Goal: Feedback & Contribution: Contribute content

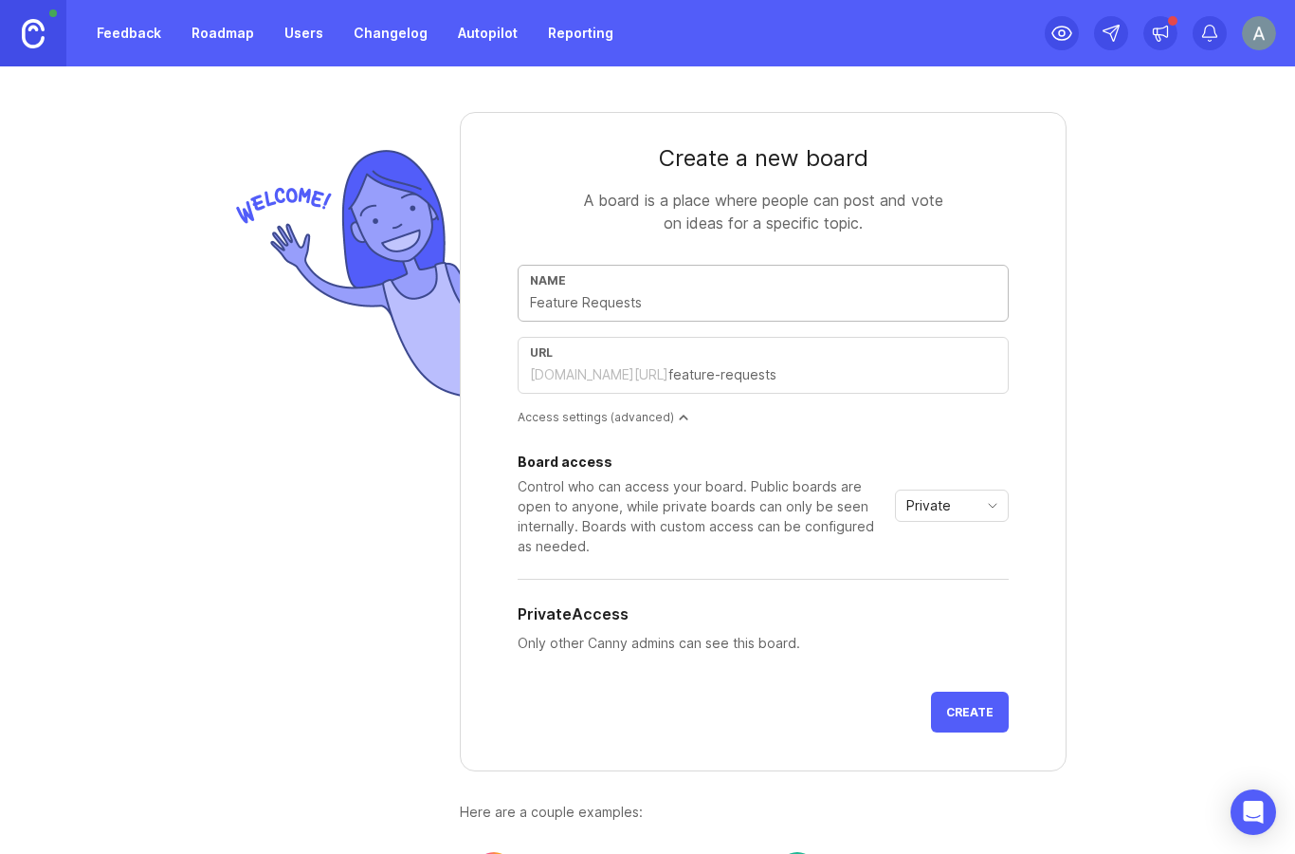
scroll to position [76, 0]
type input "T"
type input "t"
type input "Th"
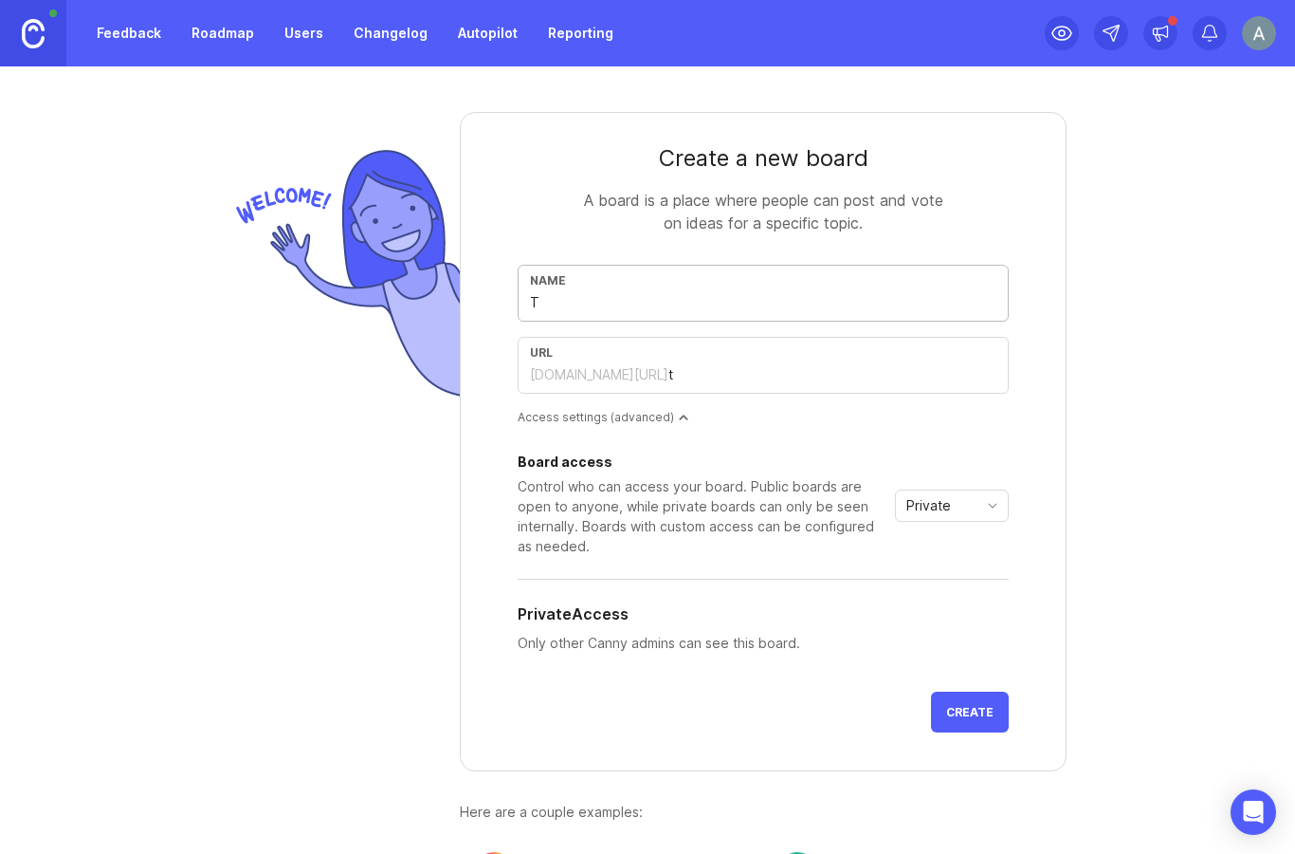
type input "th"
type input "The"
type input "the"
type input "The B"
type input "the-b"
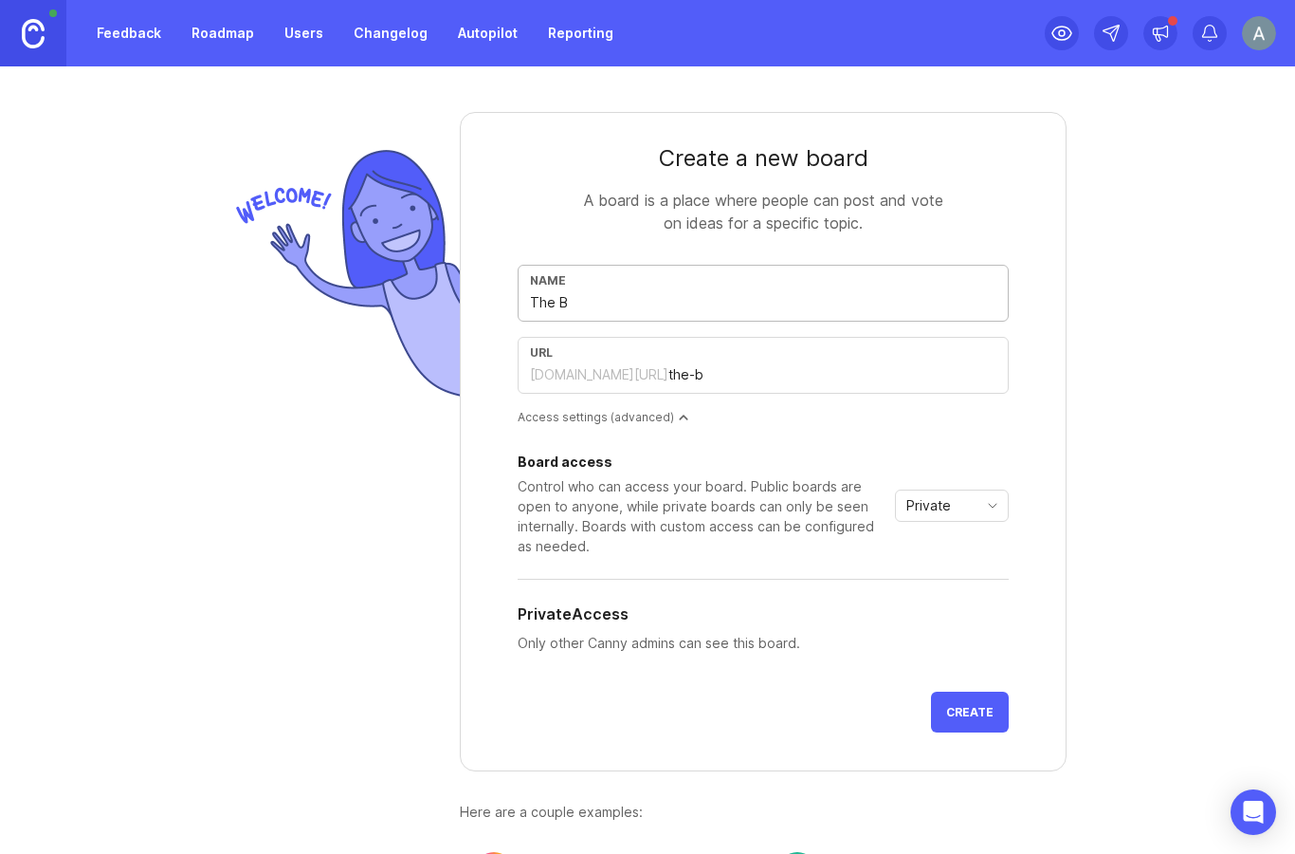
type input "The Bl"
type input "the-bl"
type input "The Blo"
type input "the-blo"
type input "The Bloo"
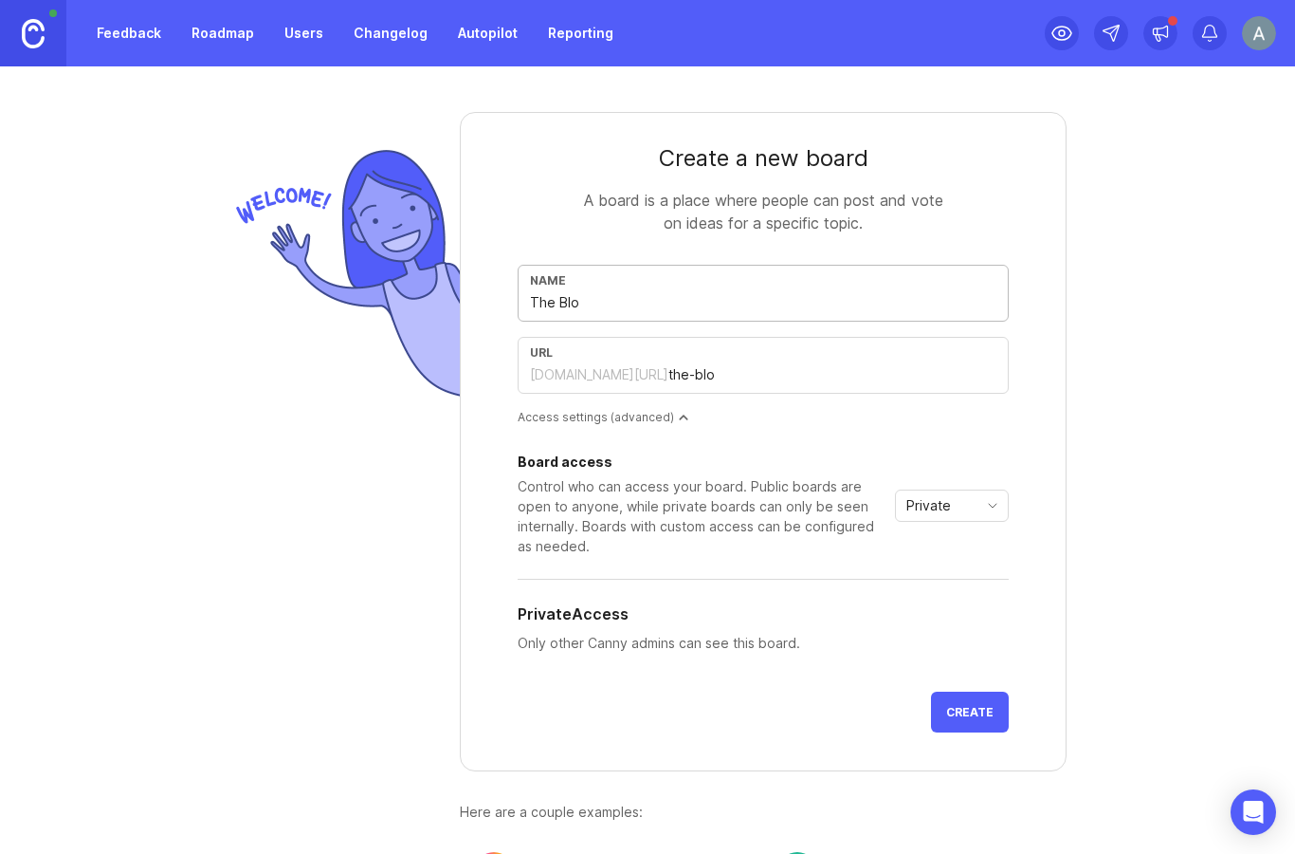
type input "the-bloo"
type input "The Bloom"
type input "the-bloom"
type input "The Bloom"
click at [959, 490] on div "Private" at bounding box center [937, 505] width 82 height 30
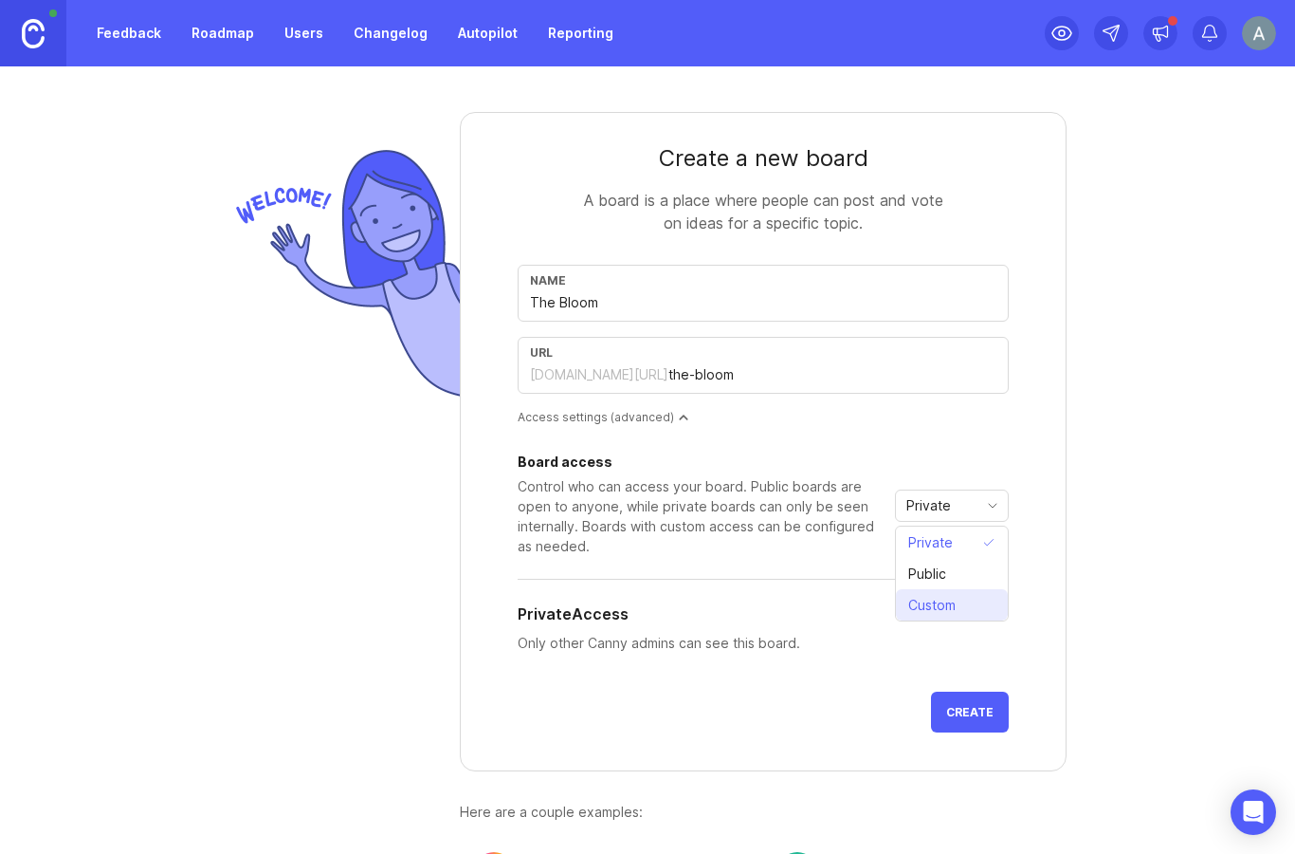
click at [956, 595] on span "Custom" at bounding box center [932, 605] width 47 height 21
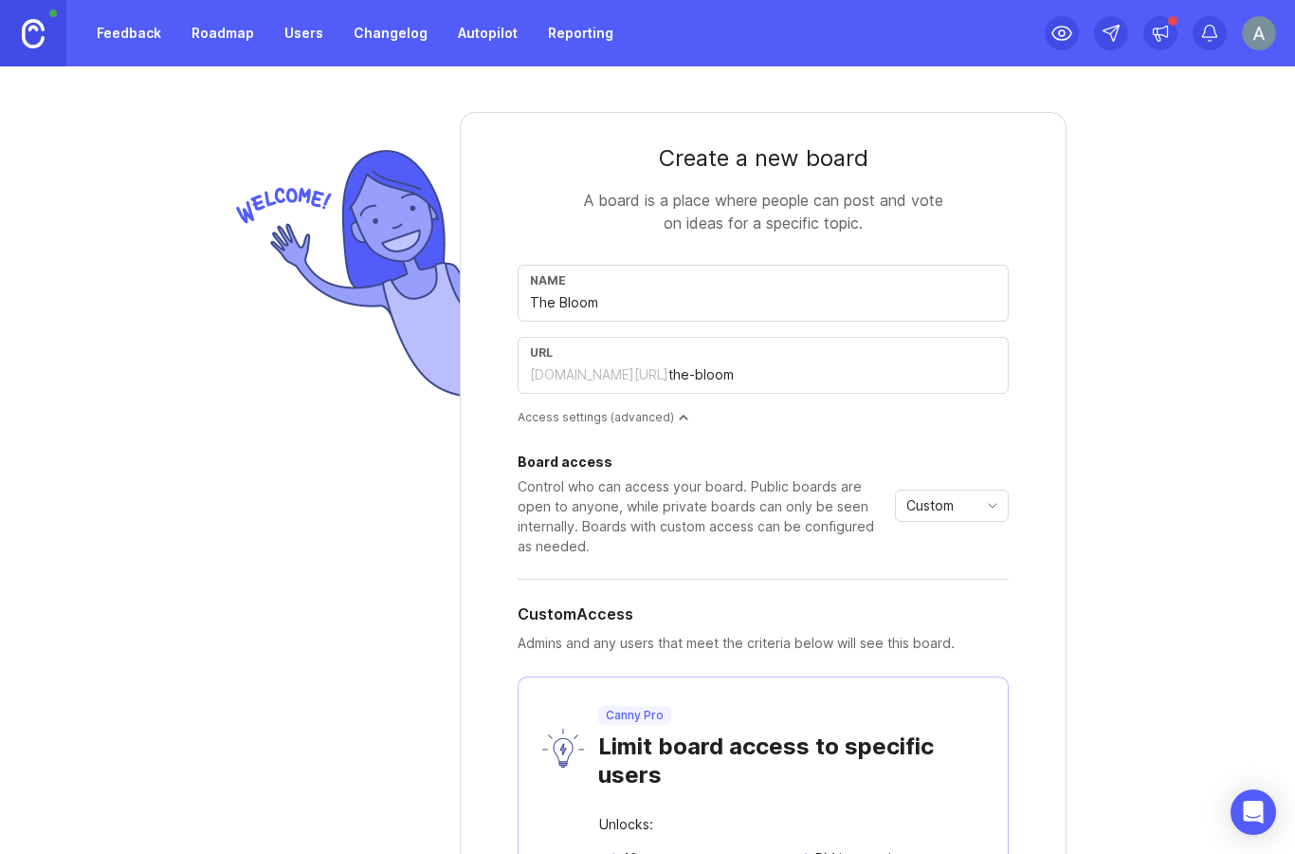
scroll to position [6, 0]
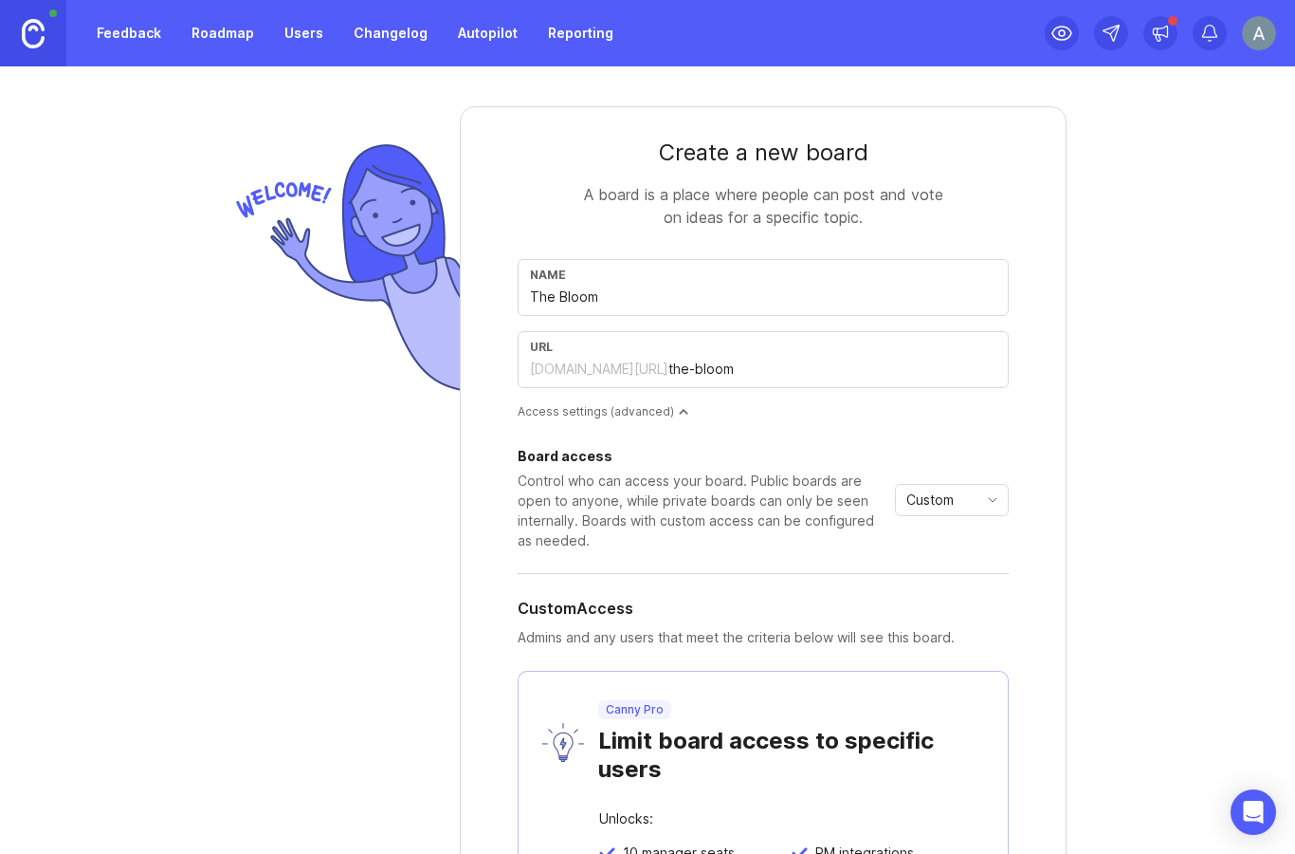
click at [953, 489] on span "Custom" at bounding box center [930, 499] width 47 height 21
click at [946, 526] on span "Private" at bounding box center [931, 536] width 45 height 21
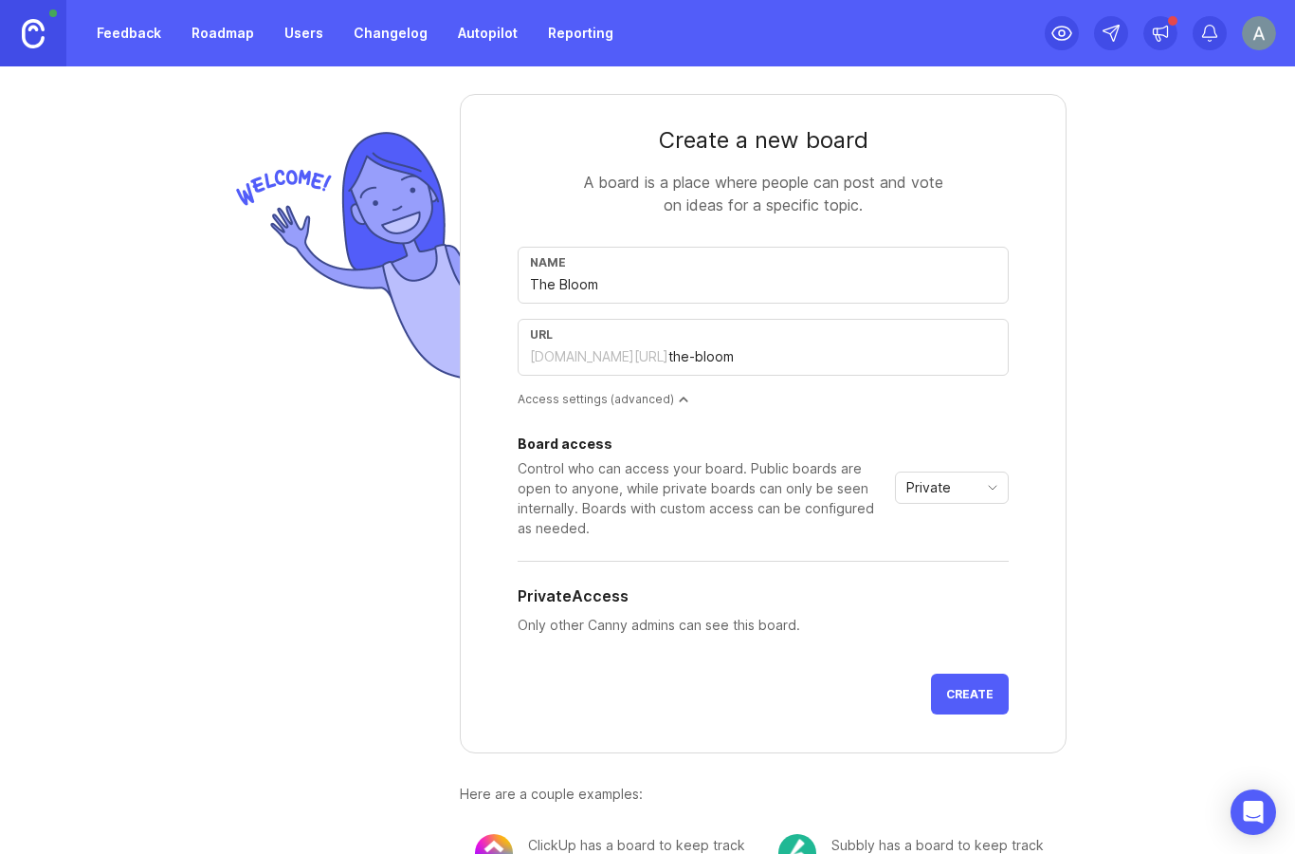
scroll to position [18, 0]
click at [980, 687] on span "Create" at bounding box center [969, 694] width 47 height 14
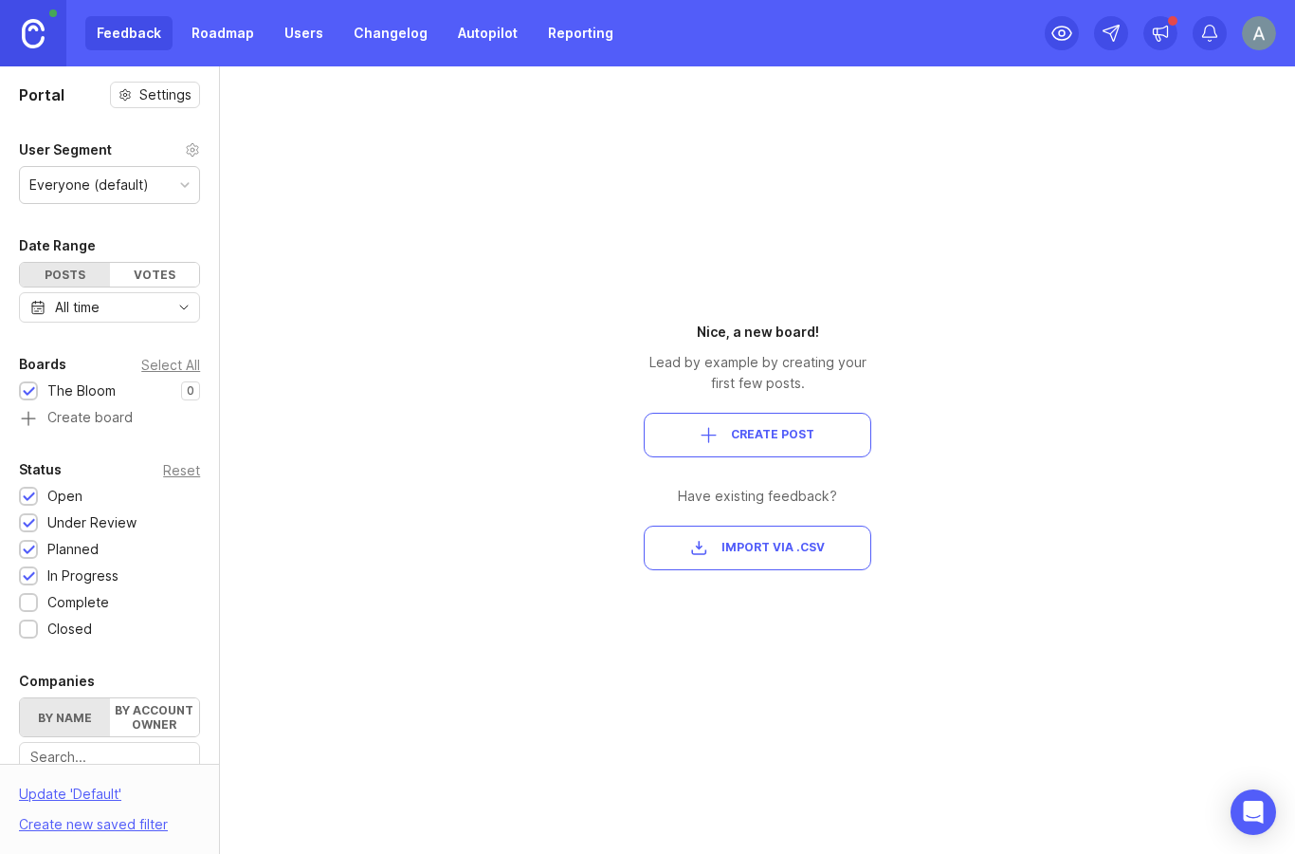
click at [85, 272] on div "Posts" at bounding box center [65, 275] width 90 height 24
click at [207, 34] on link "Roadmap" at bounding box center [222, 33] width 85 height 34
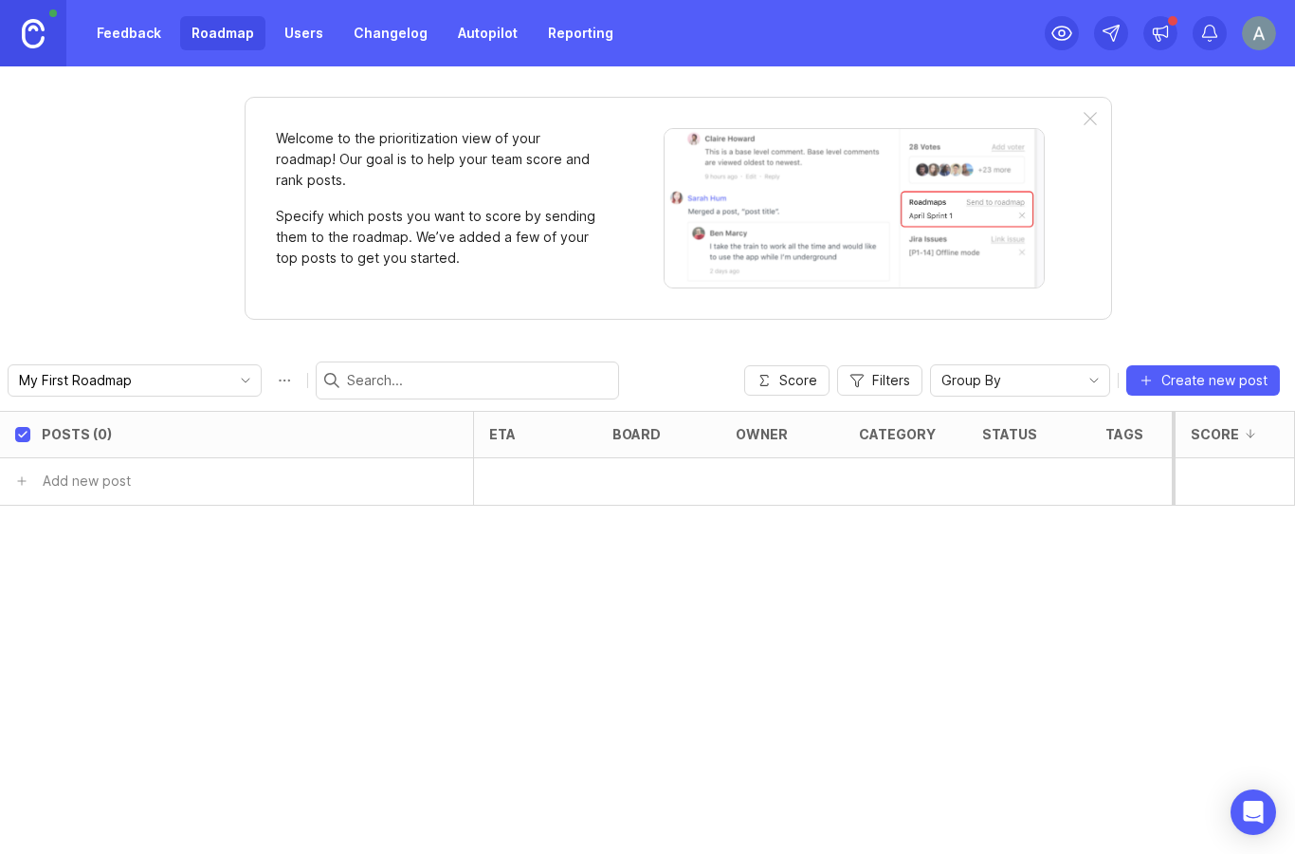
click at [115, 40] on link "Feedback" at bounding box center [128, 33] width 87 height 34
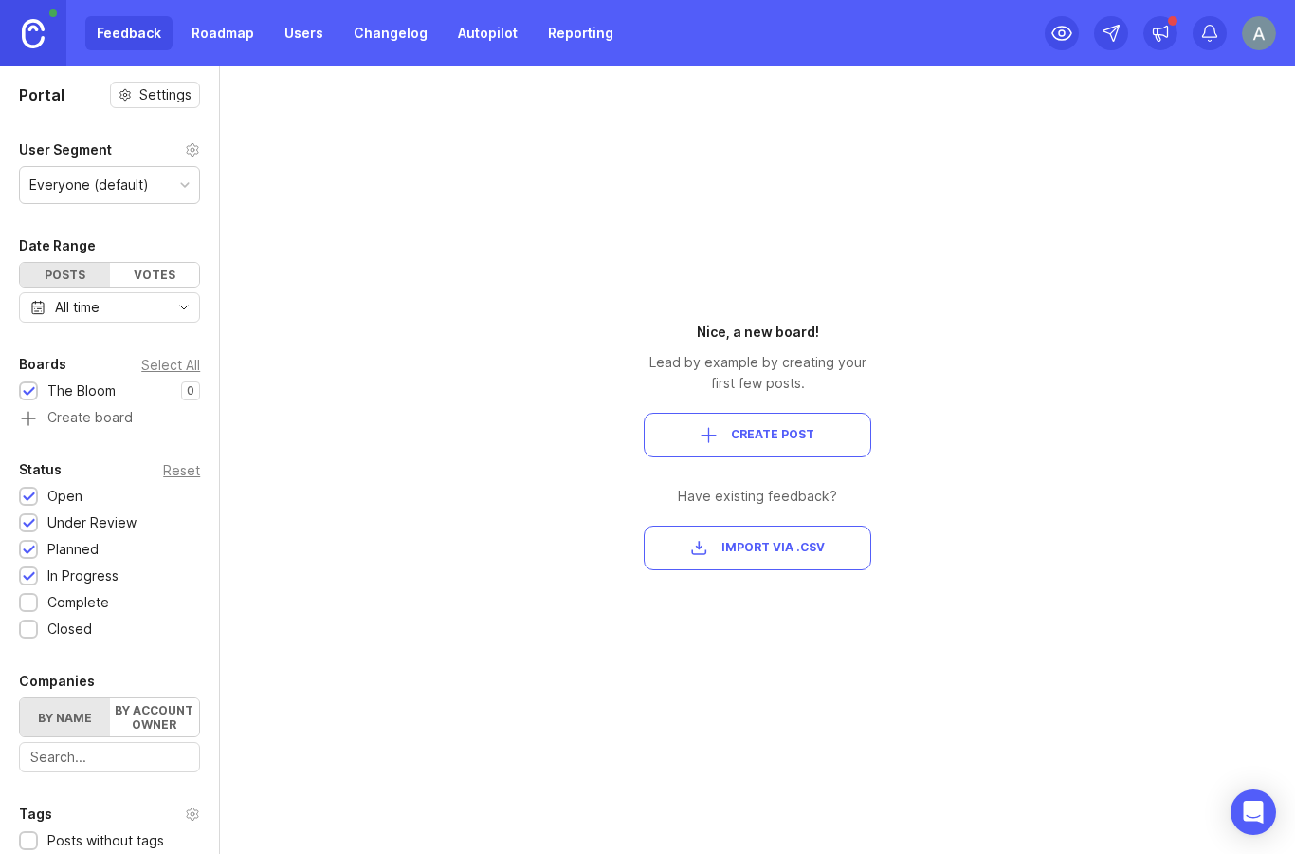
click at [320, 41] on link "Users" at bounding box center [304, 33] width 62 height 34
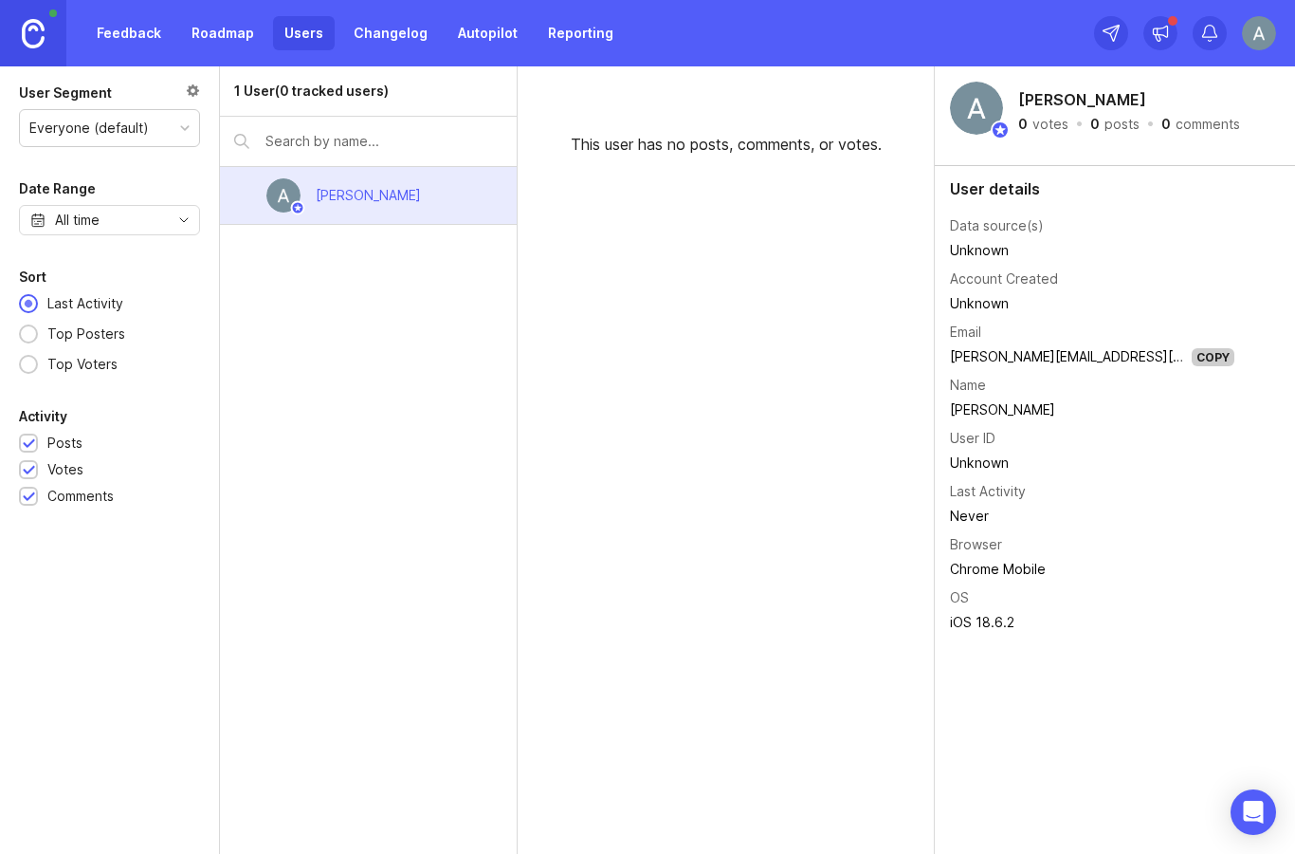
click at [113, 38] on link "Feedback" at bounding box center [128, 33] width 87 height 34
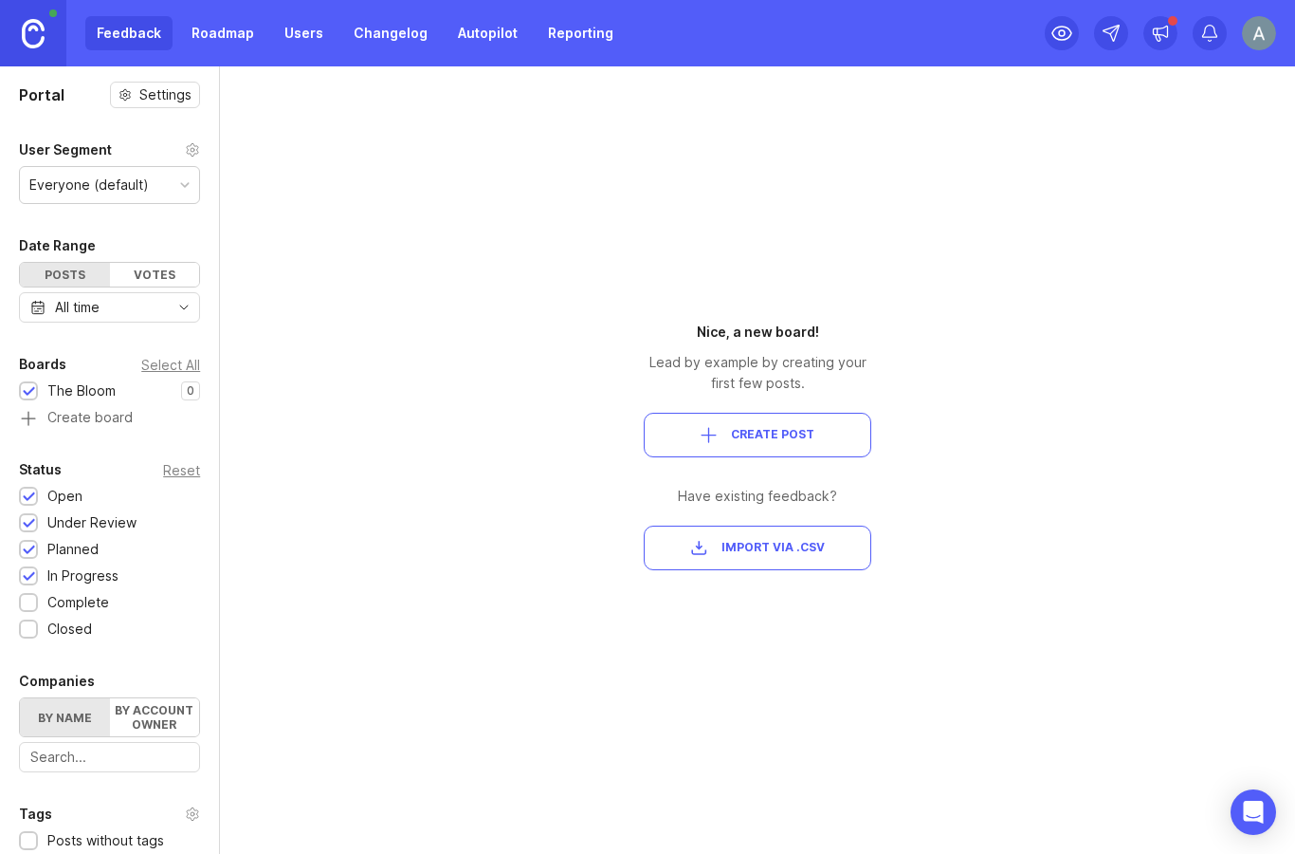
click at [795, 443] on span "Create Post" at bounding box center [772, 435] width 83 height 16
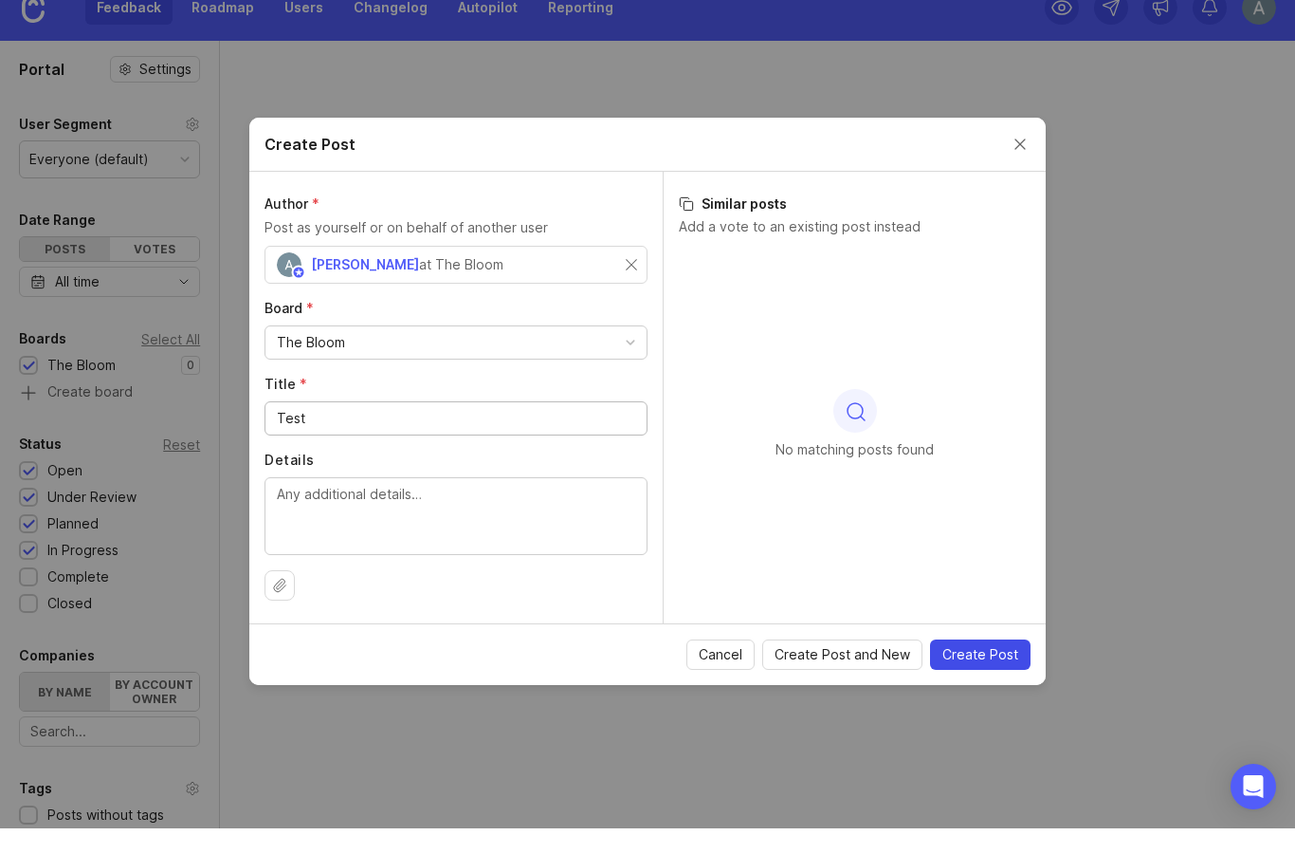
type input "Test"
click at [964, 670] on span "Create Post" at bounding box center [981, 679] width 76 height 19
